Goal: Task Accomplishment & Management: Use online tool/utility

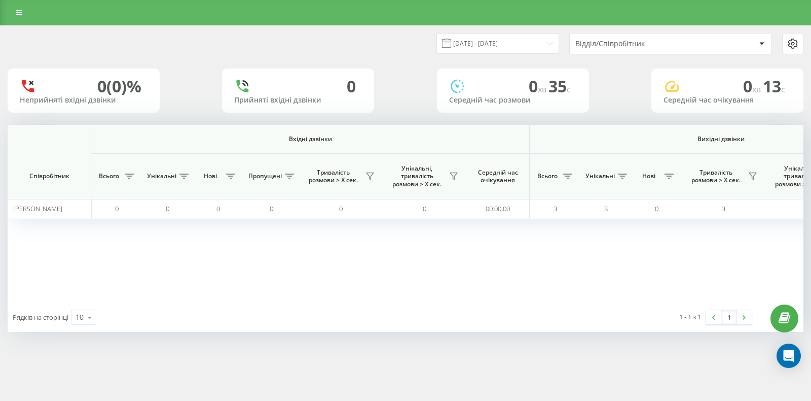
scroll to position [0, 619]
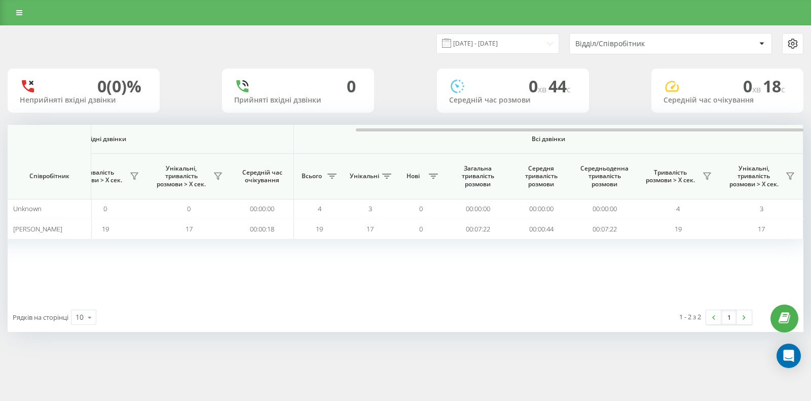
click at [733, 128] on div at bounding box center [580, 129] width 448 height 3
click at [708, 174] on icon at bounding box center [707, 176] width 8 height 8
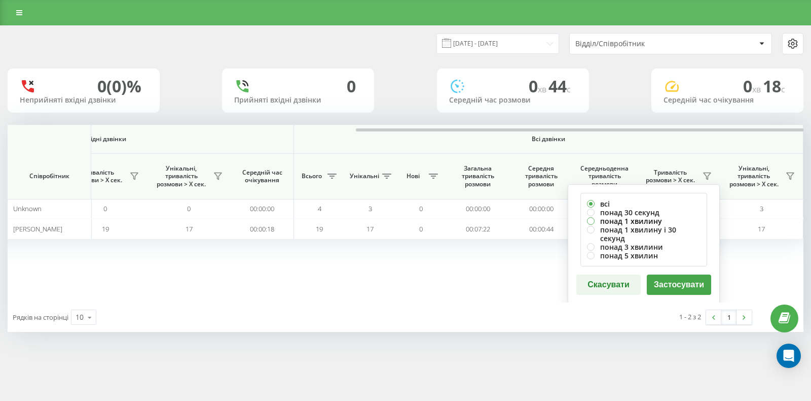
click at [619, 217] on label "понад 1 хвилину" at bounding box center [644, 221] width 114 height 9
radio input "true"
click at [621, 211] on label "понад 30 секунд" at bounding box center [644, 212] width 114 height 9
radio input "true"
click at [667, 275] on button "Застосувати" at bounding box center [679, 284] width 64 height 20
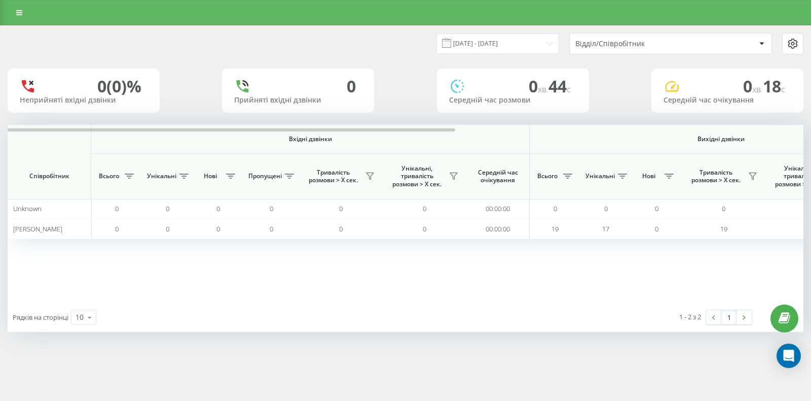
click at [762, 124] on div "[DATE] - [DATE] Відділ/Співробітник 0 (0)% Неприйняті вхідні дзвінки 0 Прийняті…" at bounding box center [406, 179] width 796 height 306
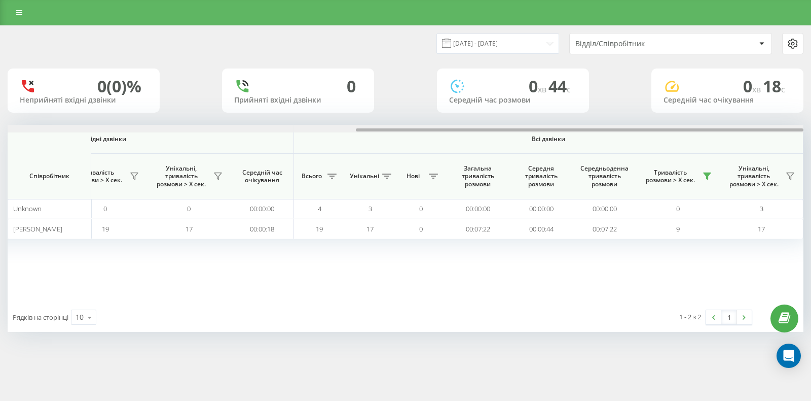
click at [763, 126] on div at bounding box center [406, 129] width 796 height 8
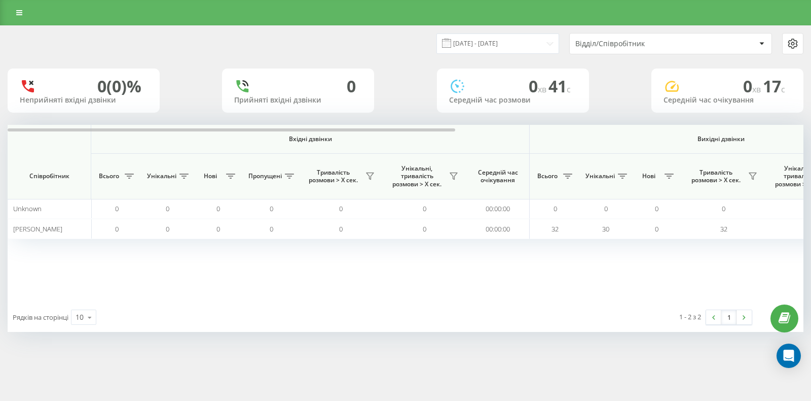
click at [726, 130] on div at bounding box center [406, 129] width 796 height 8
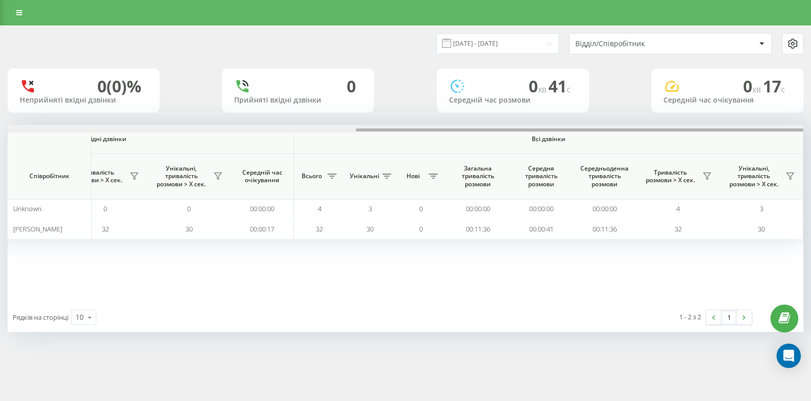
click at [726, 130] on div at bounding box center [580, 129] width 448 height 3
click at [697, 173] on span "Тривалість розмови > Х сек." at bounding box center [670, 176] width 58 height 16
click at [703, 174] on icon at bounding box center [707, 176] width 8 height 8
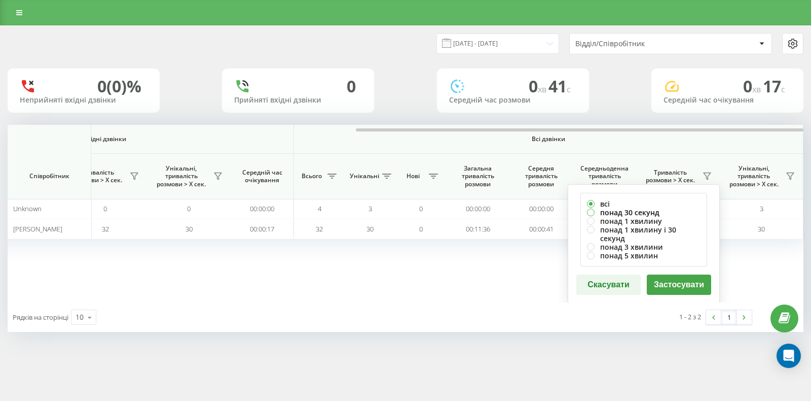
click at [603, 210] on label "понад 30 секунд" at bounding box center [644, 212] width 114 height 9
radio input "true"
click at [671, 284] on button "Застосувати" at bounding box center [679, 284] width 64 height 20
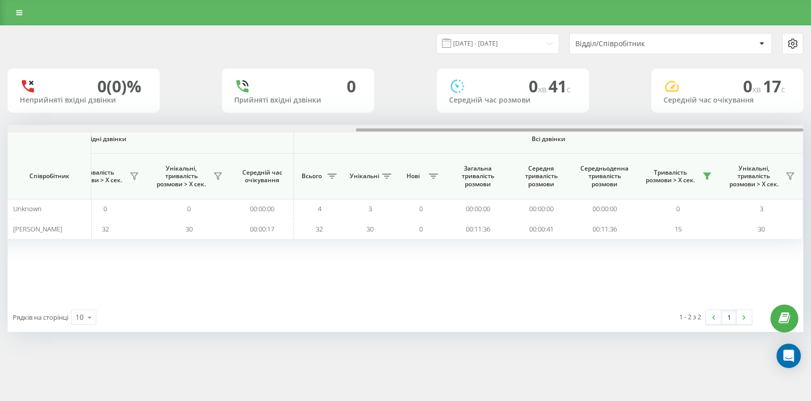
click at [737, 125] on div at bounding box center [406, 129] width 796 height 8
drag, startPoint x: 737, startPoint y: 125, endPoint x: 729, endPoint y: 133, distance: 10.8
click at [737, 125] on div at bounding box center [406, 129] width 796 height 8
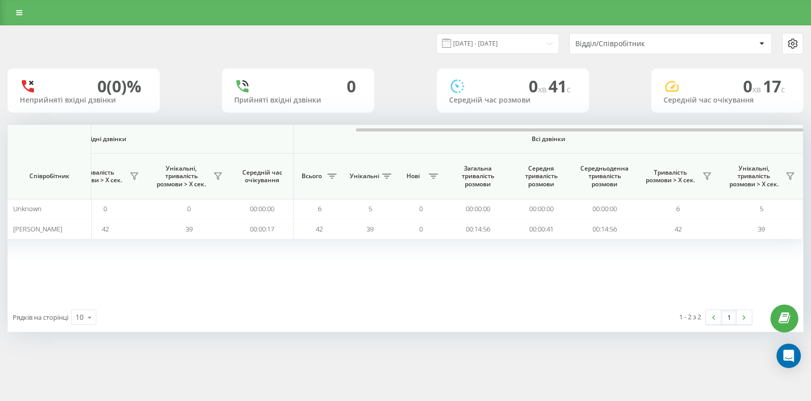
click at [718, 128] on div at bounding box center [406, 129] width 796 height 8
click at [709, 172] on icon at bounding box center [707, 176] width 8 height 8
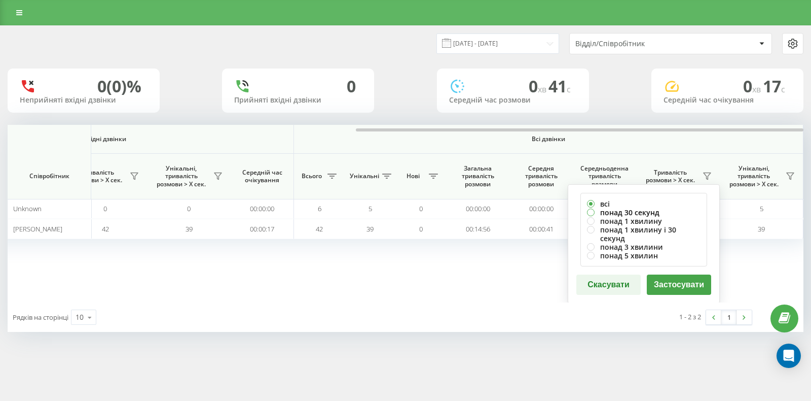
click at [623, 210] on label "понад 30 секунд" at bounding box center [644, 212] width 114 height 9
radio input "true"
click at [668, 274] on button "Застосувати" at bounding box center [679, 284] width 64 height 20
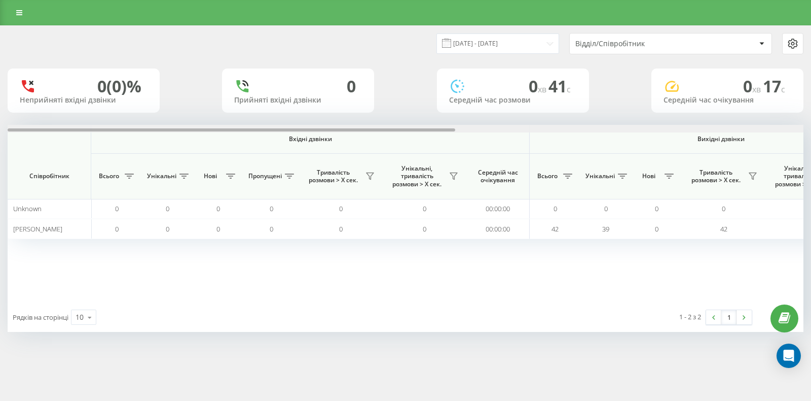
click at [731, 129] on div at bounding box center [406, 129] width 796 height 8
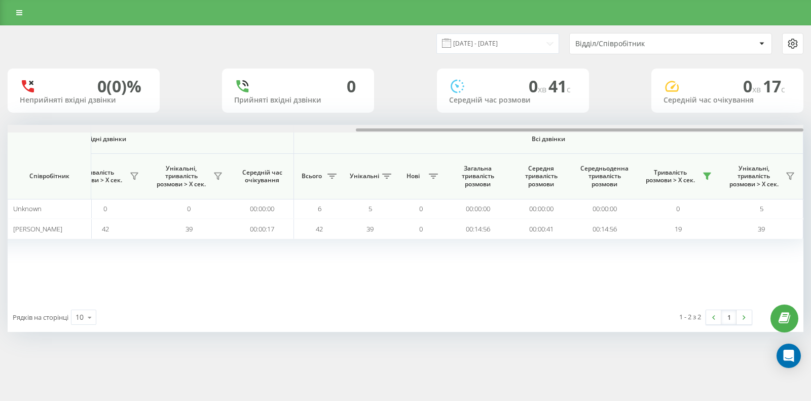
click at [731, 129] on div at bounding box center [580, 129] width 448 height 3
